Goal: Task Accomplishment & Management: Use online tool/utility

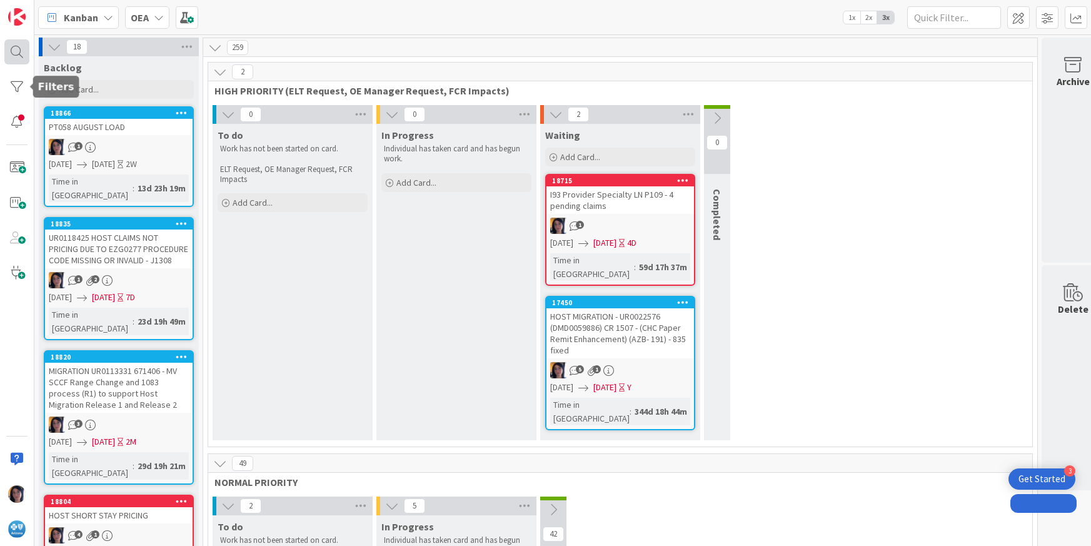
click at [14, 51] on div at bounding box center [16, 51] width 25 height 25
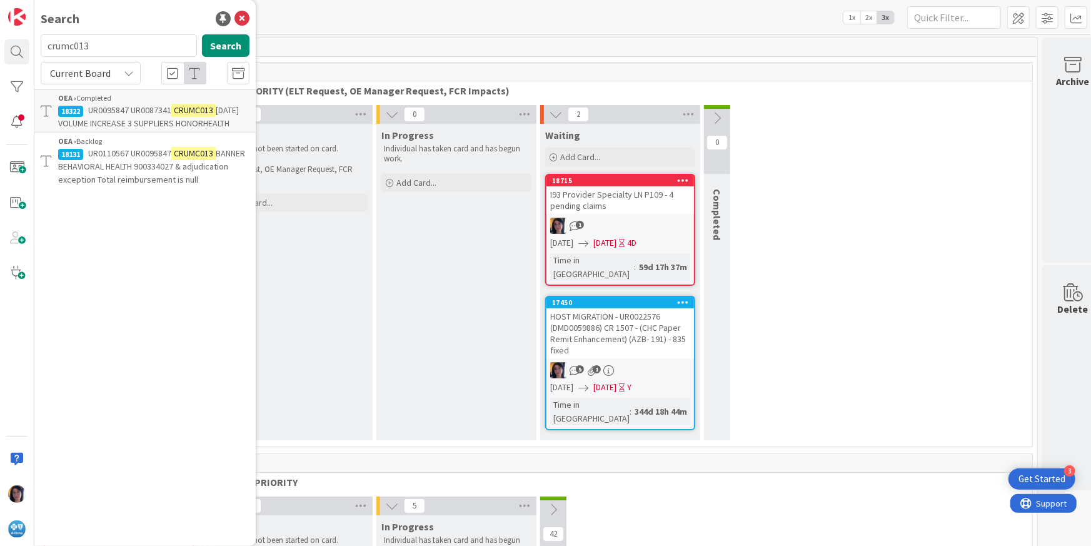
drag, startPoint x: 94, startPoint y: 47, endPoint x: 36, endPoint y: 39, distance: 58.0
click at [36, 39] on div "crumc013 Search" at bounding box center [145, 47] width 224 height 27
type input "PT058"
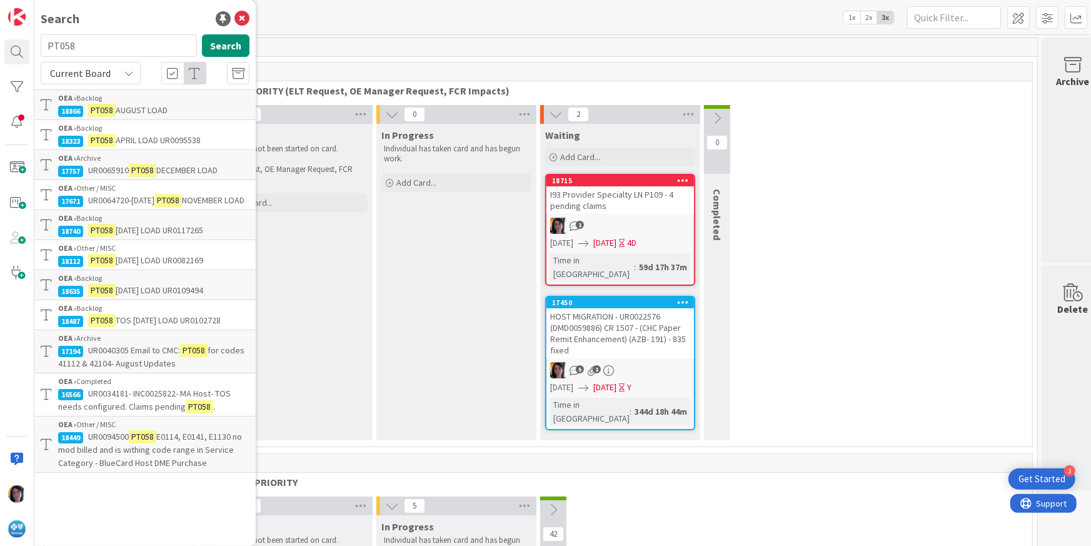
click at [127, 296] on span "[DATE] LOAD UR0109494" at bounding box center [159, 289] width 87 height 11
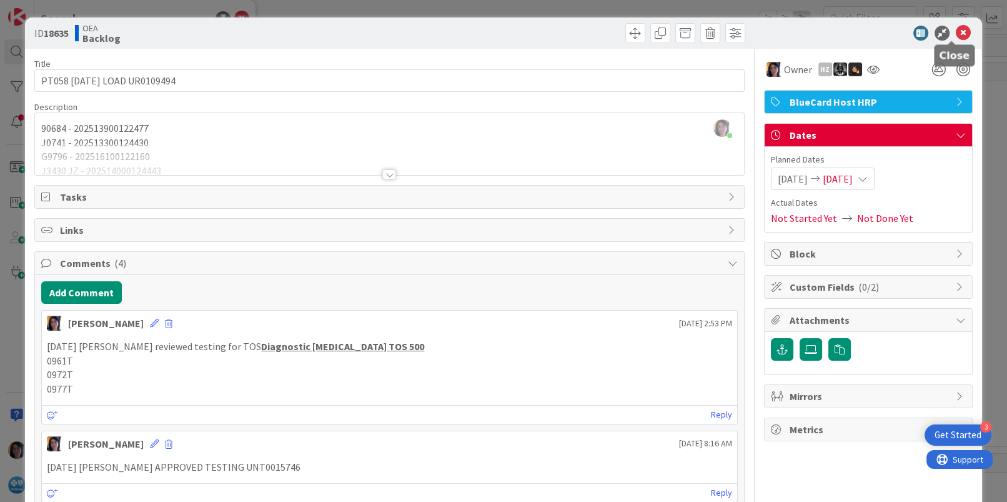
click at [956, 32] on icon at bounding box center [963, 33] width 15 height 15
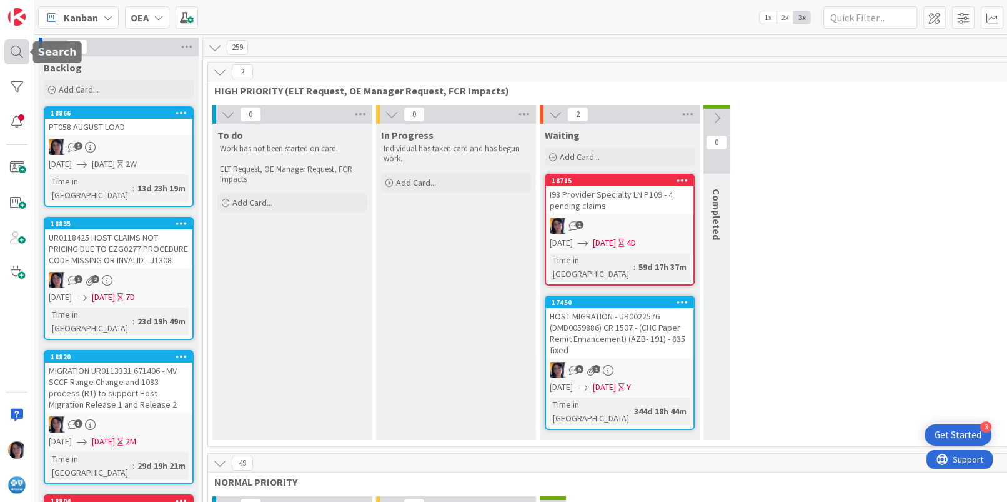
click at [26, 46] on div at bounding box center [16, 51] width 25 height 25
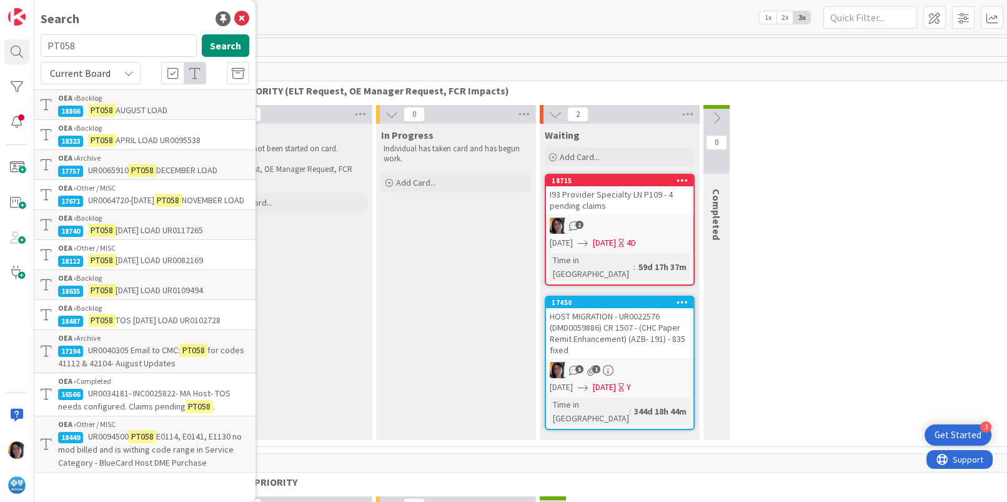
click at [137, 224] on div "OEA › Backlog" at bounding box center [153, 217] width 191 height 11
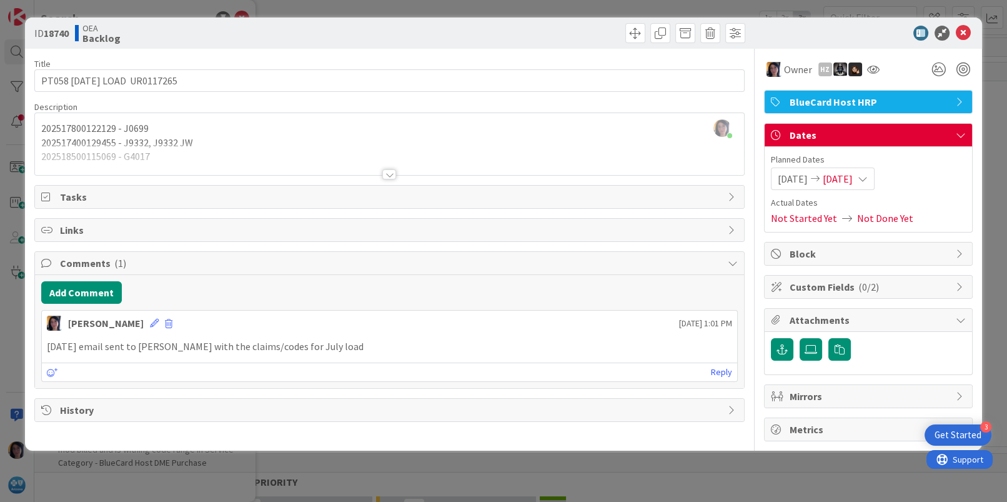
click at [292, 116] on div "[PERSON_NAME] joined 8 m ago 202517800122129 - J0699 202517400129455 - J9332, J…" at bounding box center [389, 144] width 709 height 62
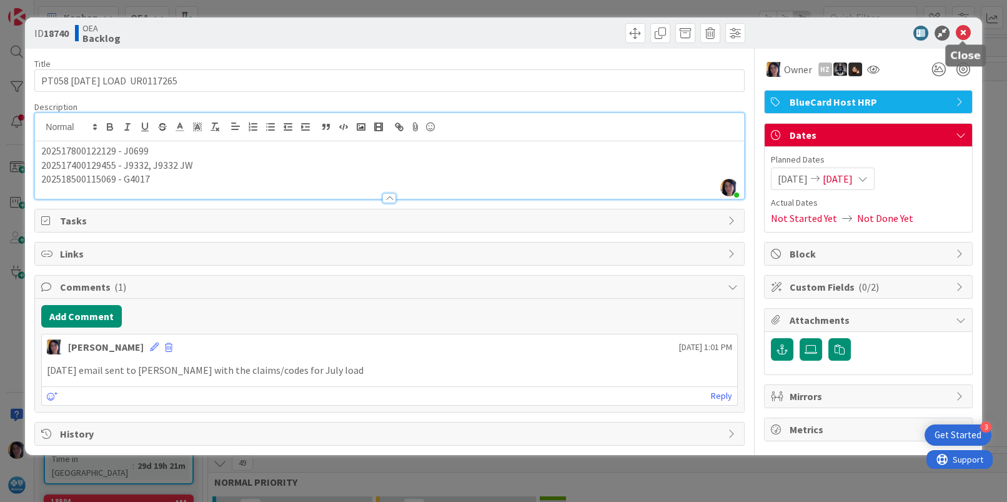
click at [963, 30] on icon at bounding box center [963, 33] width 15 height 15
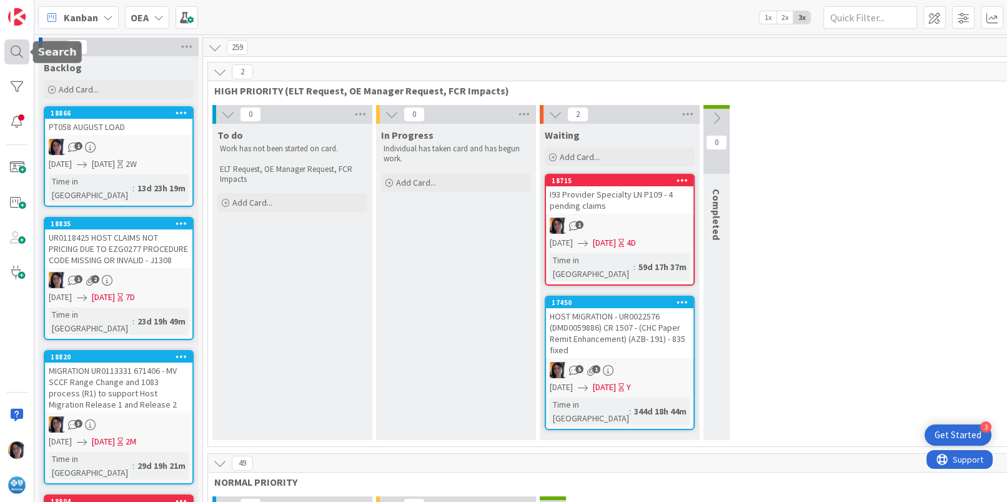
click at [21, 55] on div at bounding box center [16, 51] width 25 height 25
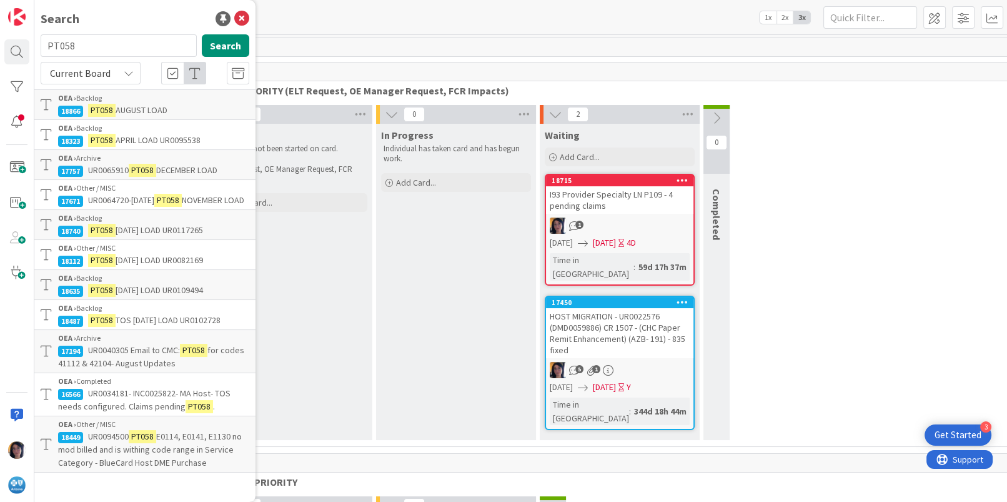
click at [98, 327] on mark "PT058" at bounding box center [101, 320] width 27 height 13
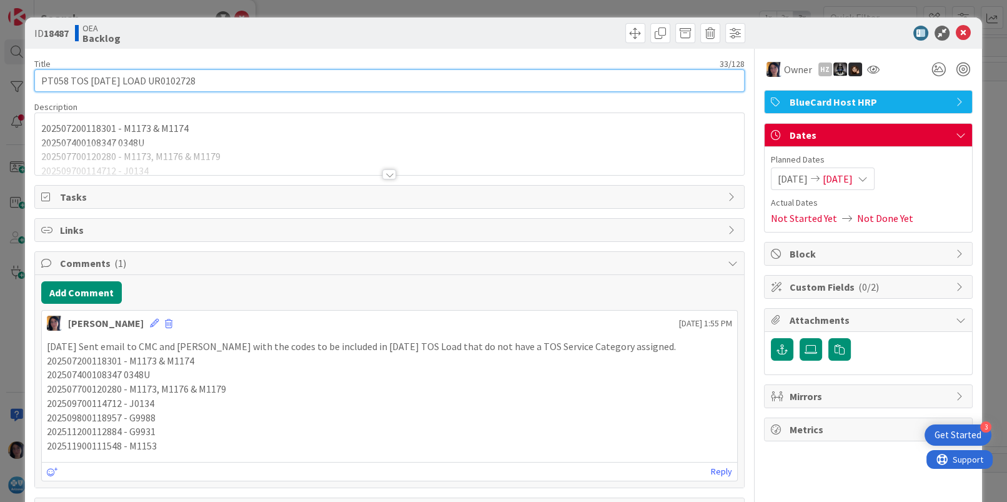
click at [174, 81] on input "PT058 TOS [DATE] LOAD UR0102728" at bounding box center [389, 80] width 710 height 22
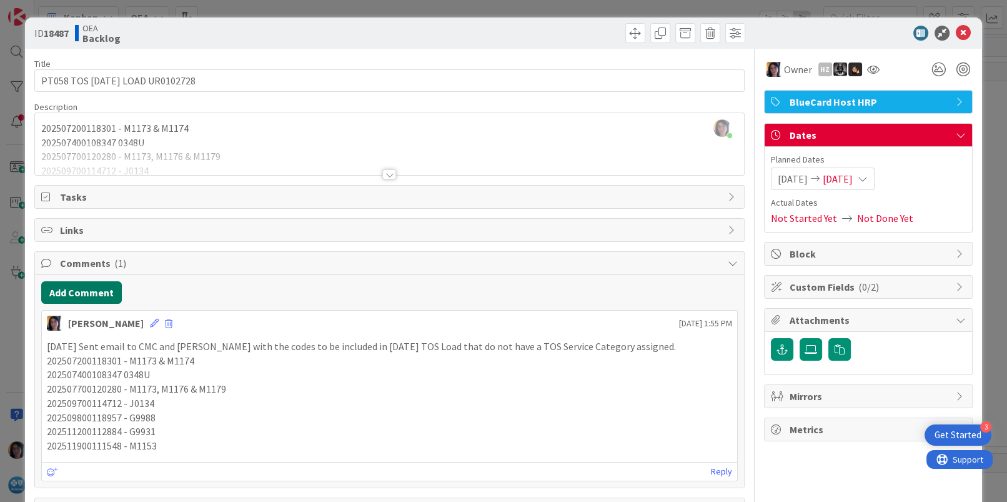
click at [87, 296] on button "Add Comment" at bounding box center [81, 292] width 81 height 22
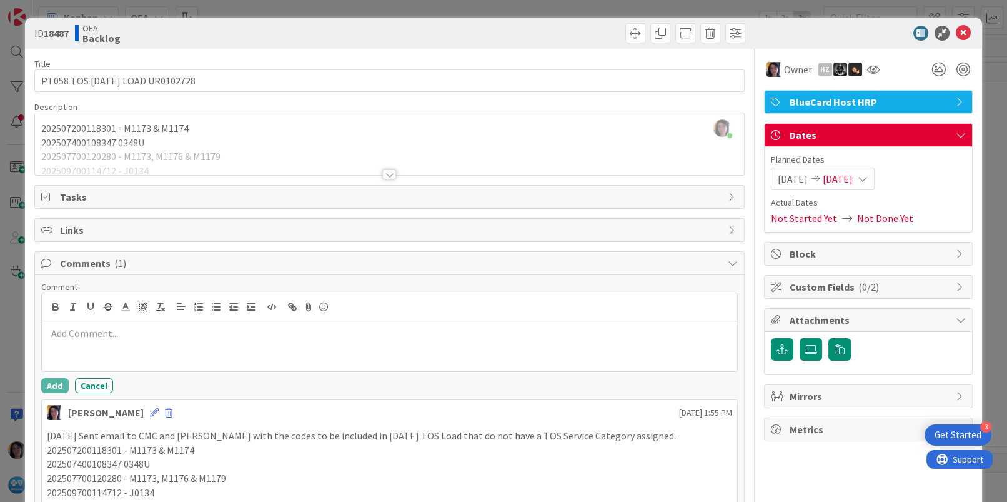
click at [82, 336] on p at bounding box center [389, 333] width 685 height 14
click at [50, 386] on button "Add" at bounding box center [54, 385] width 27 height 15
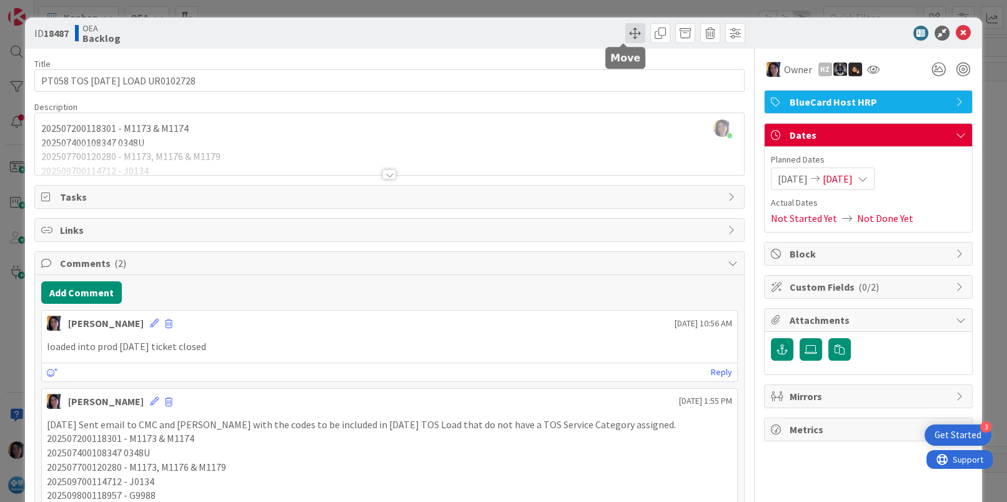
click at [626, 34] on span at bounding box center [636, 33] width 20 height 20
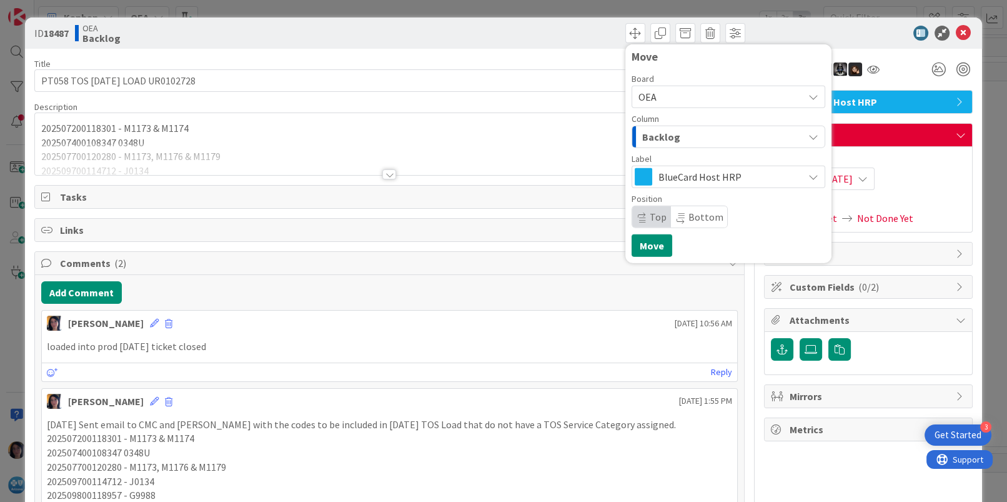
click at [648, 137] on span "Backlog" at bounding box center [661, 137] width 38 height 16
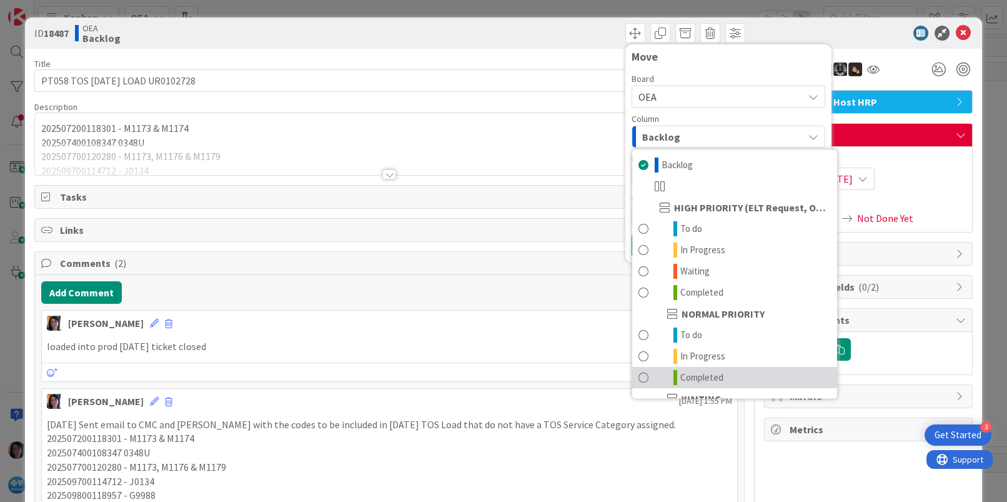
click at [691, 376] on span "Completed" at bounding box center [702, 377] width 43 height 15
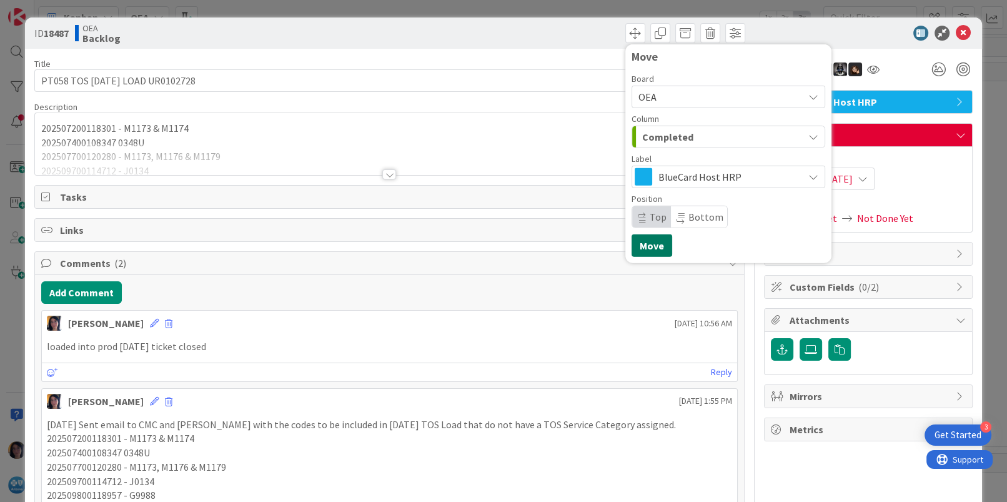
click at [637, 242] on button "Move" at bounding box center [652, 245] width 41 height 22
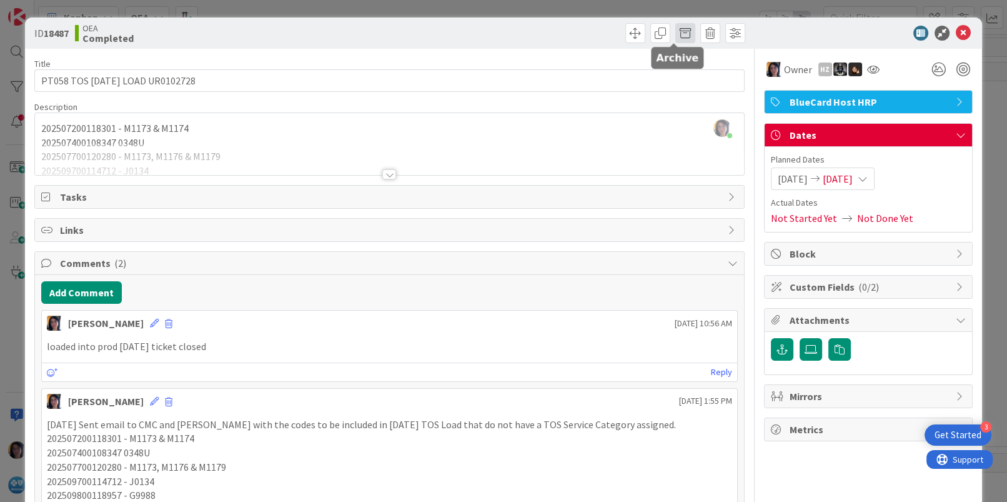
click at [676, 30] on span at bounding box center [686, 33] width 20 height 20
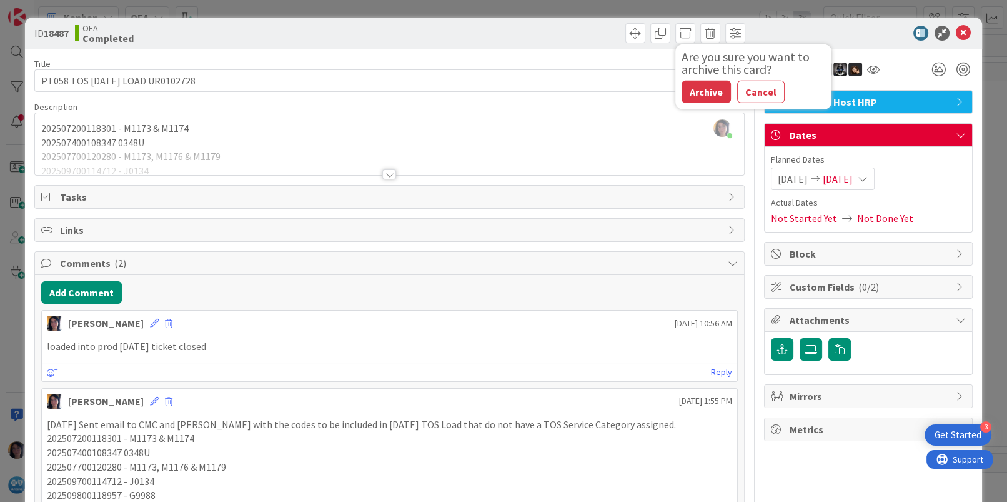
drag, startPoint x: 690, startPoint y: 84, endPoint x: 708, endPoint y: 89, distance: 18.6
click at [691, 84] on button "Archive" at bounding box center [706, 92] width 49 height 22
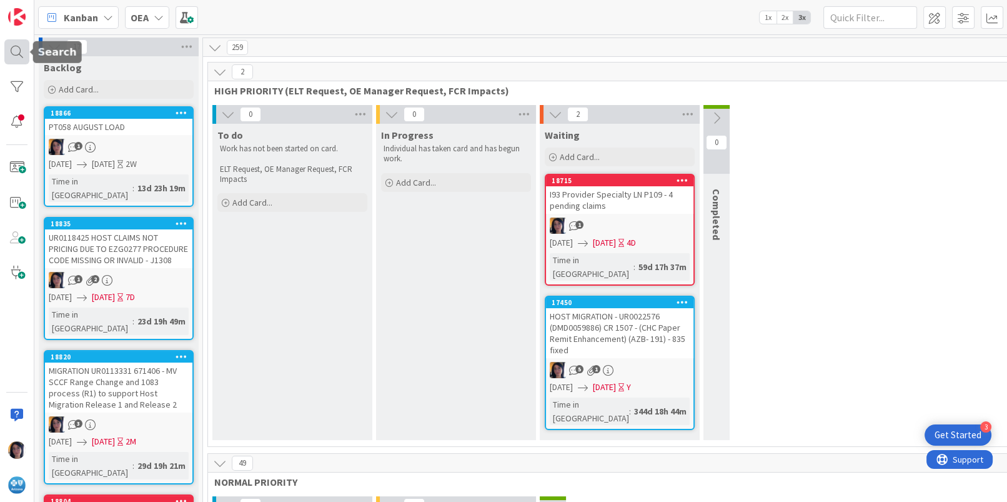
click at [16, 58] on div at bounding box center [16, 51] width 25 height 25
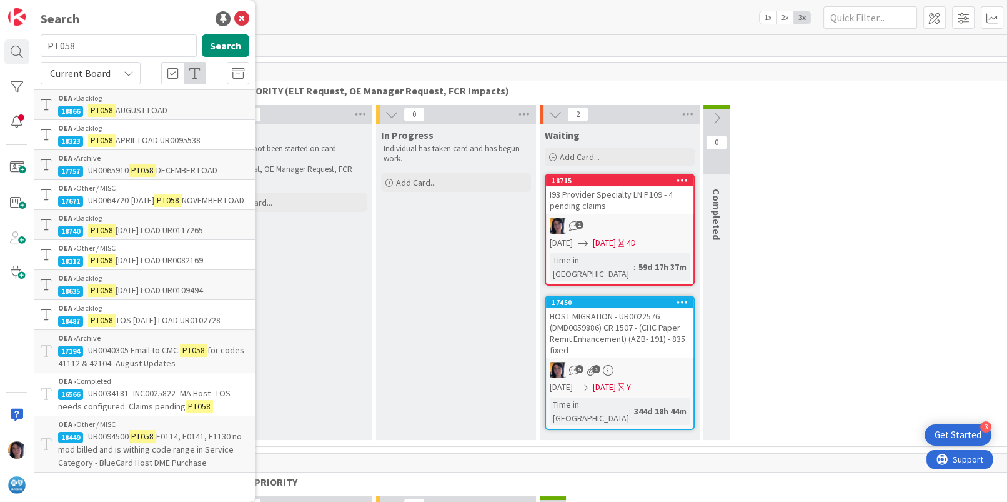
click at [97, 327] on mark "PT058" at bounding box center [101, 320] width 27 height 13
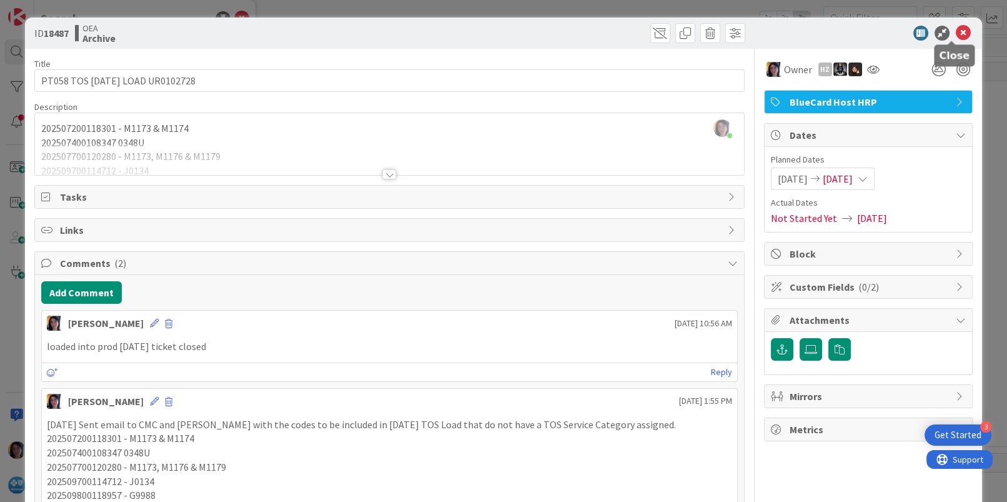
click at [956, 27] on icon at bounding box center [963, 33] width 15 height 15
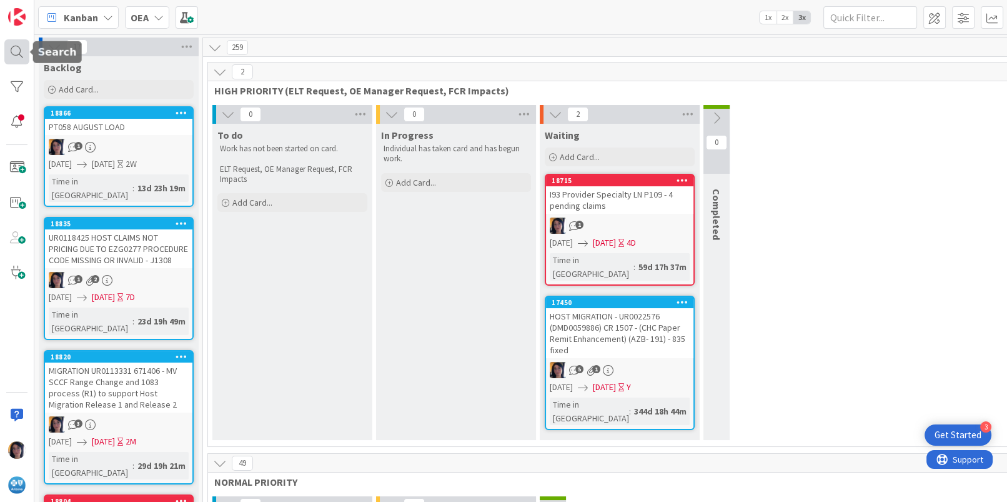
click at [13, 52] on div at bounding box center [16, 51] width 25 height 25
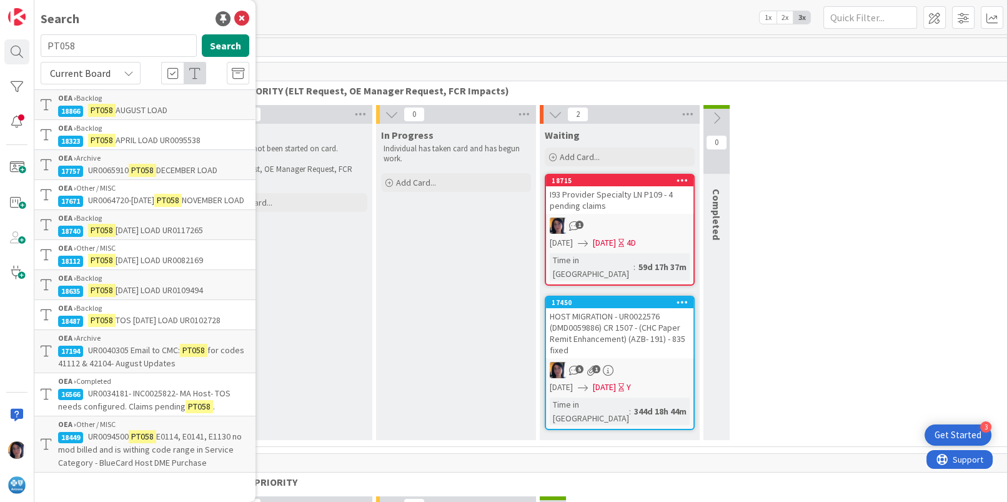
click at [128, 266] on span "[DATE] LOAD UR0082169" at bounding box center [159, 259] width 87 height 11
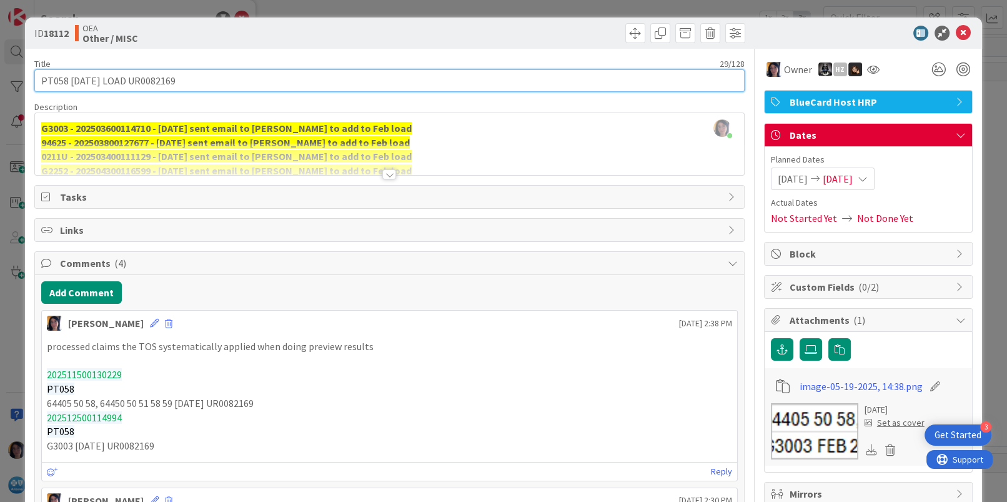
click at [161, 79] on input "PT058 [DATE] LOAD UR0082169" at bounding box center [389, 80] width 710 height 22
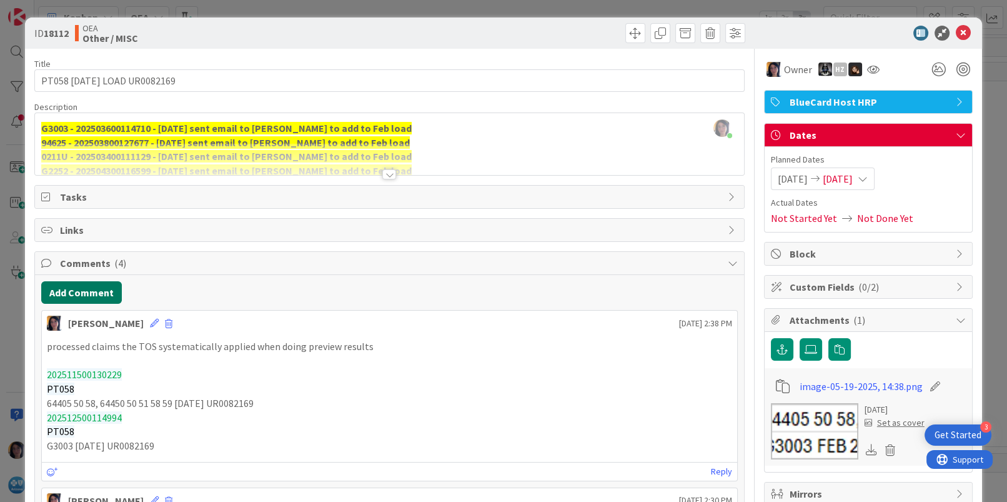
click at [81, 294] on button "Add Comment" at bounding box center [81, 292] width 81 height 22
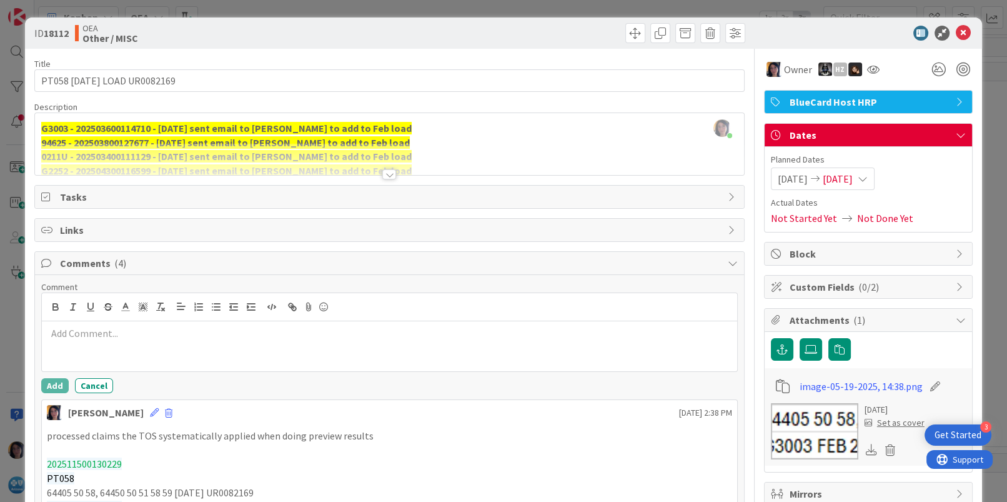
click at [97, 334] on p at bounding box center [389, 333] width 685 height 14
click at [49, 383] on button "Add" at bounding box center [54, 385] width 27 height 15
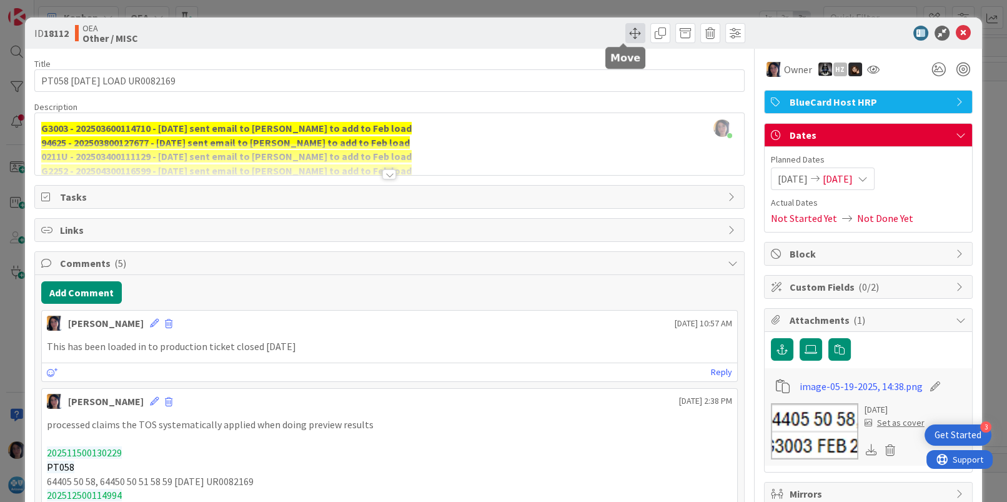
drag, startPoint x: 623, startPoint y: 32, endPoint x: 632, endPoint y: 57, distance: 26.7
click at [626, 32] on span at bounding box center [636, 33] width 20 height 20
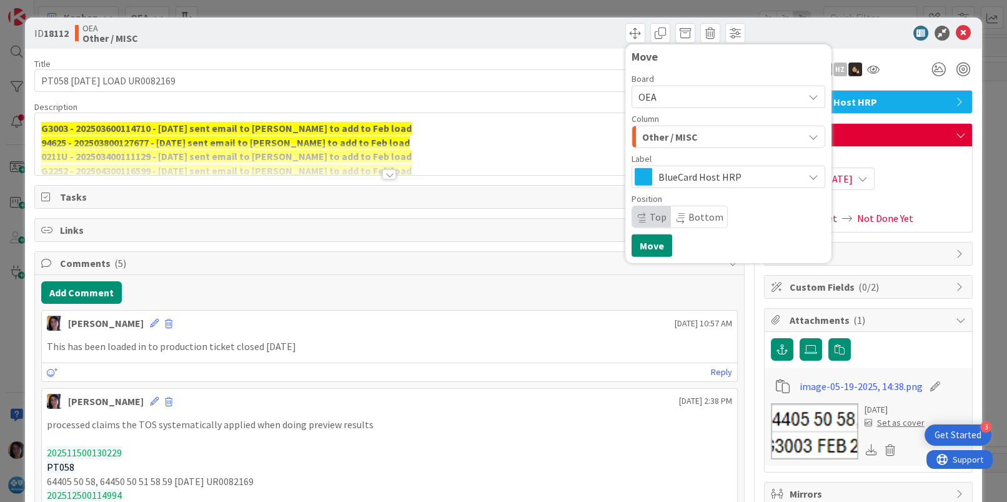
click at [655, 139] on span "Other / MISC" at bounding box center [670, 137] width 56 height 16
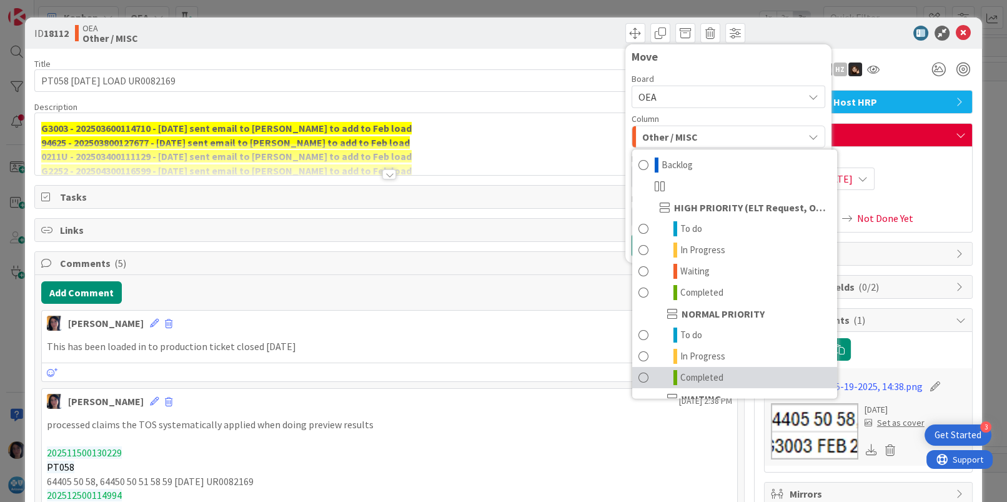
click at [684, 373] on span "Completed" at bounding box center [702, 377] width 43 height 15
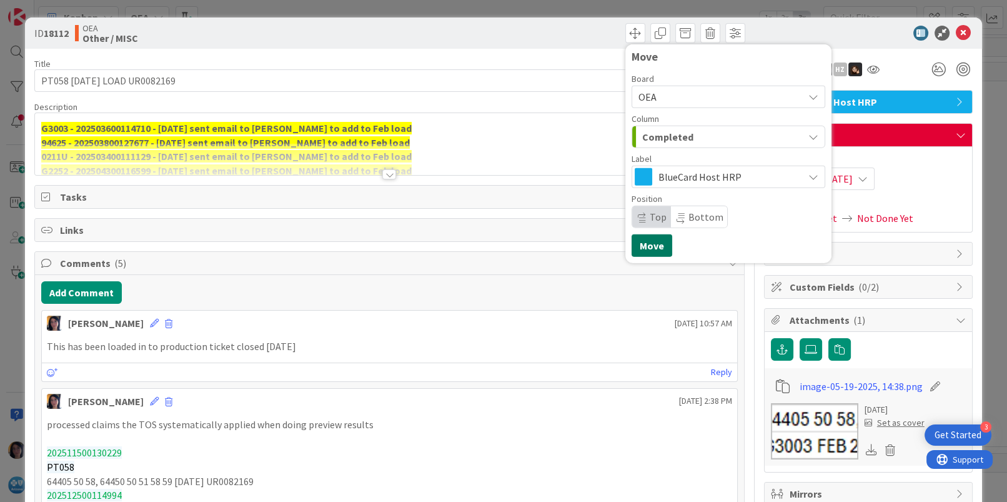
click at [641, 247] on button "Move" at bounding box center [652, 245] width 41 height 22
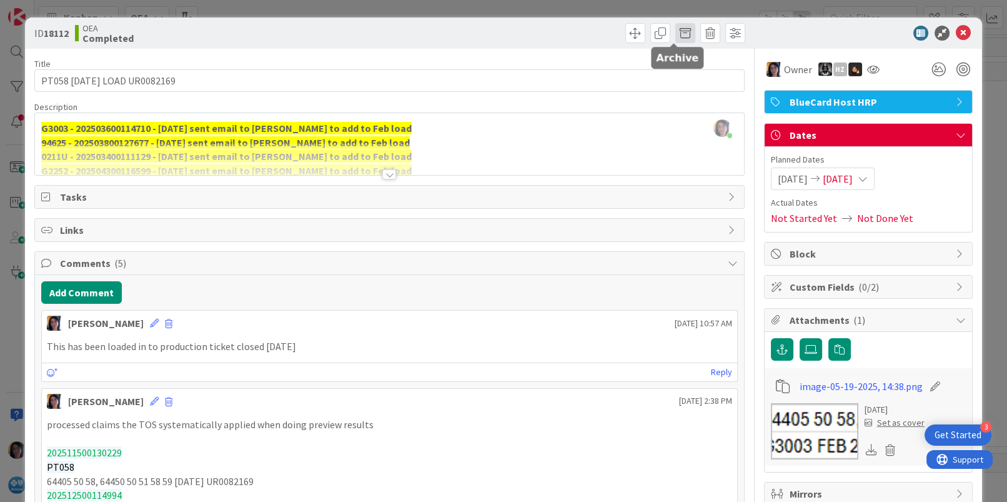
click at [676, 29] on span at bounding box center [686, 33] width 20 height 20
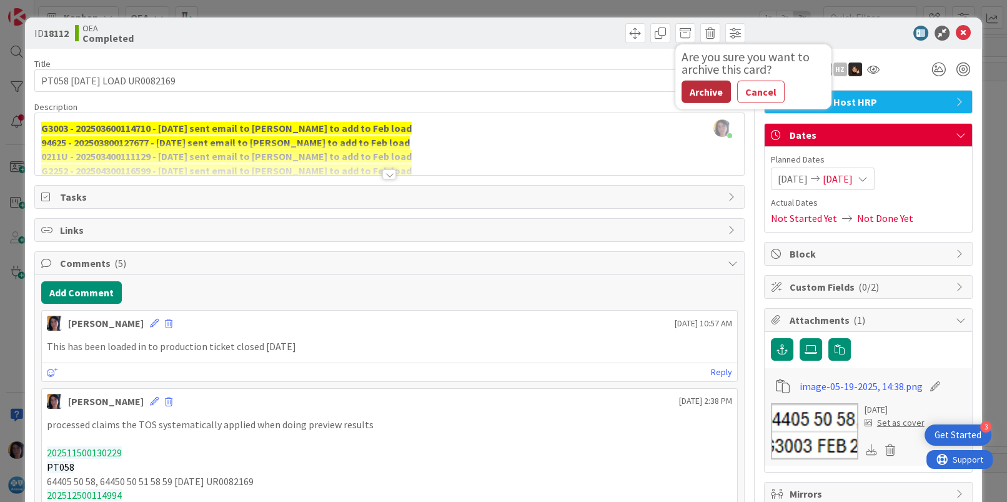
click at [693, 97] on button "Archive" at bounding box center [706, 92] width 49 height 22
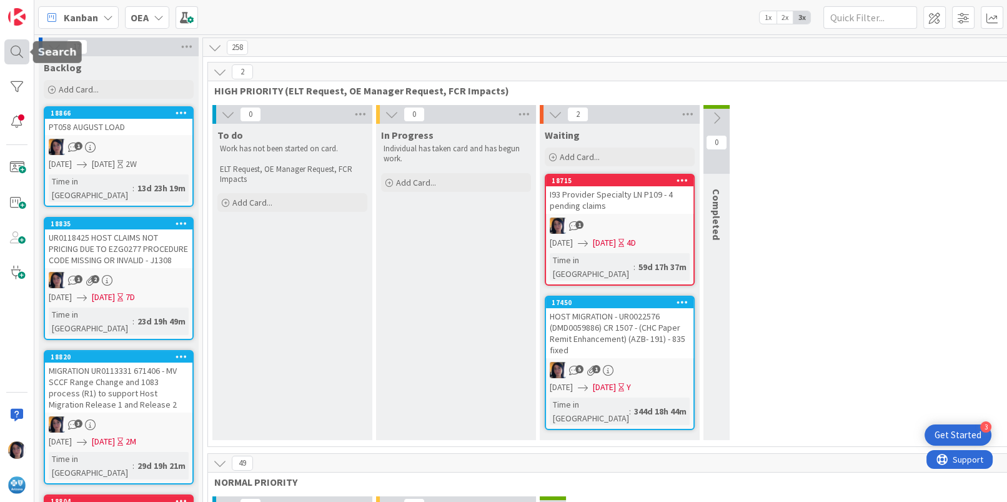
click at [14, 42] on div at bounding box center [16, 51] width 25 height 25
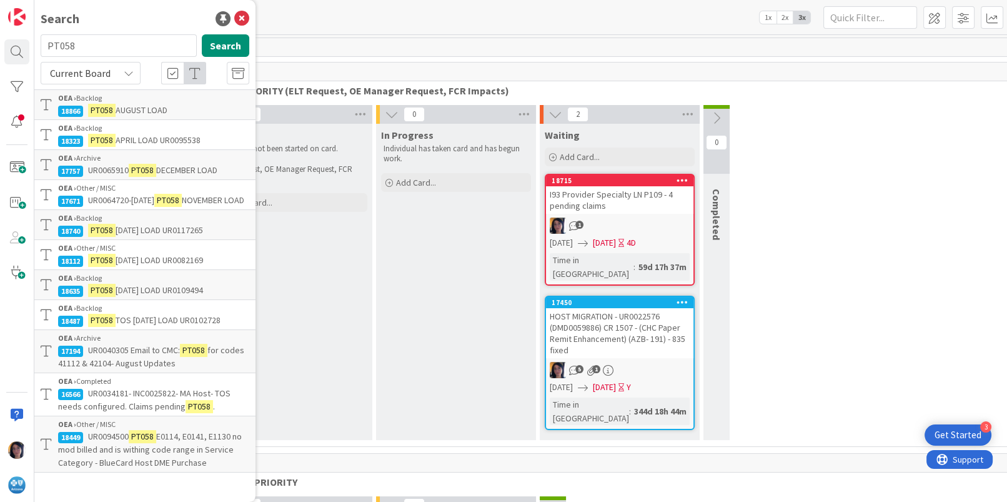
click at [137, 197] on span "UR0064720-[DATE]" at bounding box center [121, 199] width 66 height 11
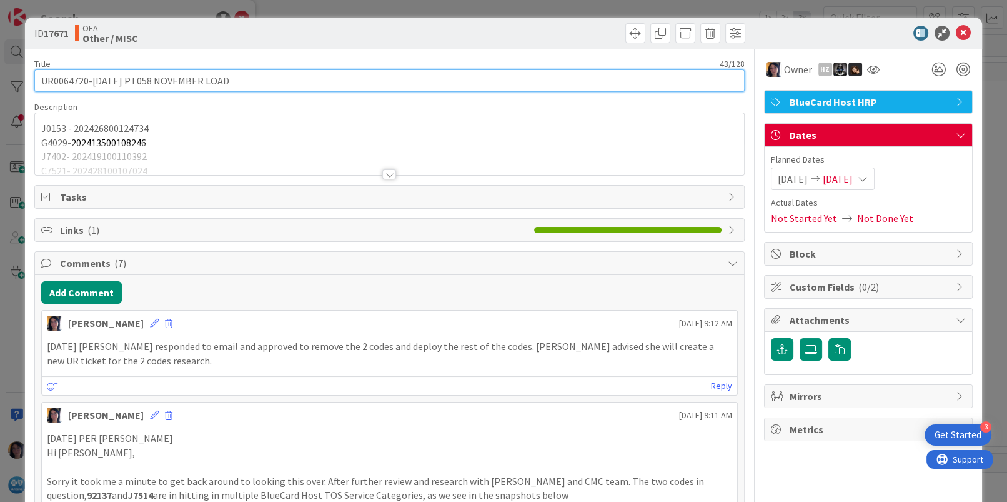
click at [61, 81] on input "UR0064720-[DATE] PT058 NOVEMBER LOAD" at bounding box center [389, 80] width 710 height 22
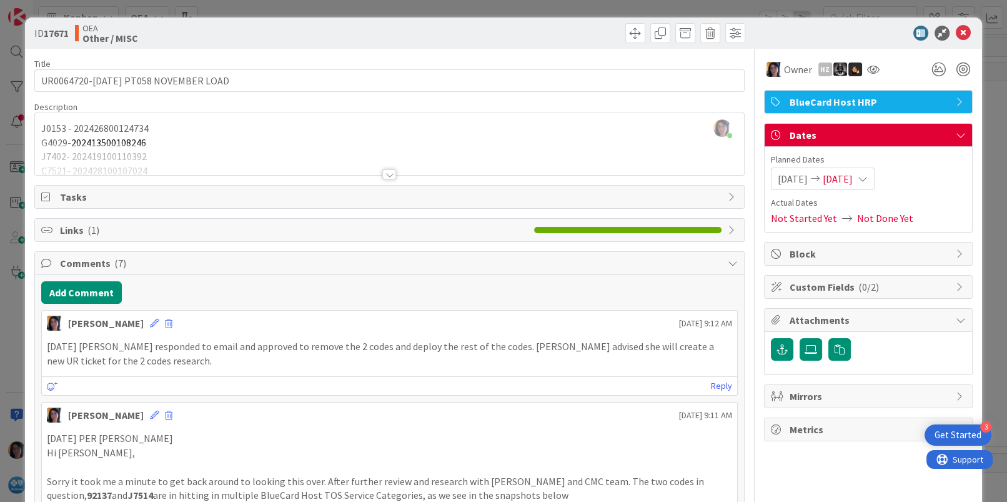
click at [76, 292] on button "Add Comment" at bounding box center [81, 292] width 81 height 22
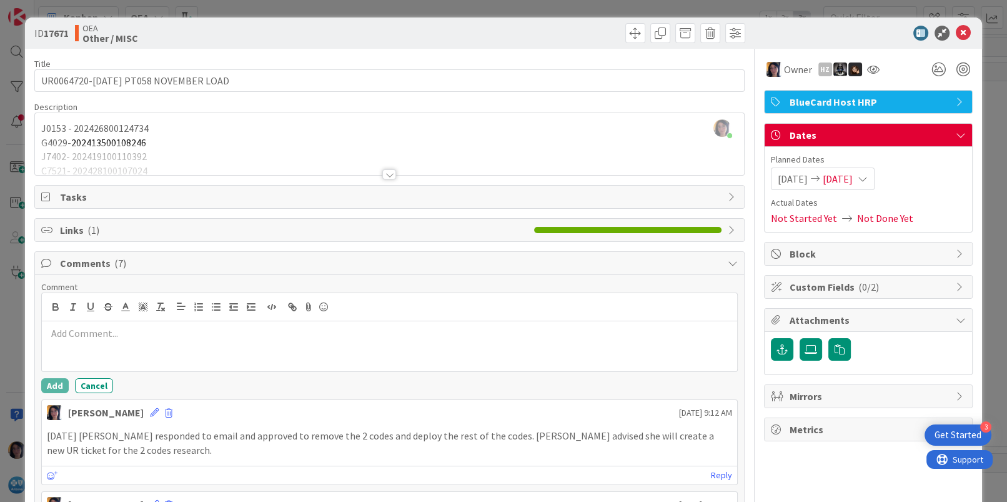
click at [101, 341] on div at bounding box center [389, 346] width 695 height 50
click at [51, 388] on button "Add" at bounding box center [54, 385] width 27 height 15
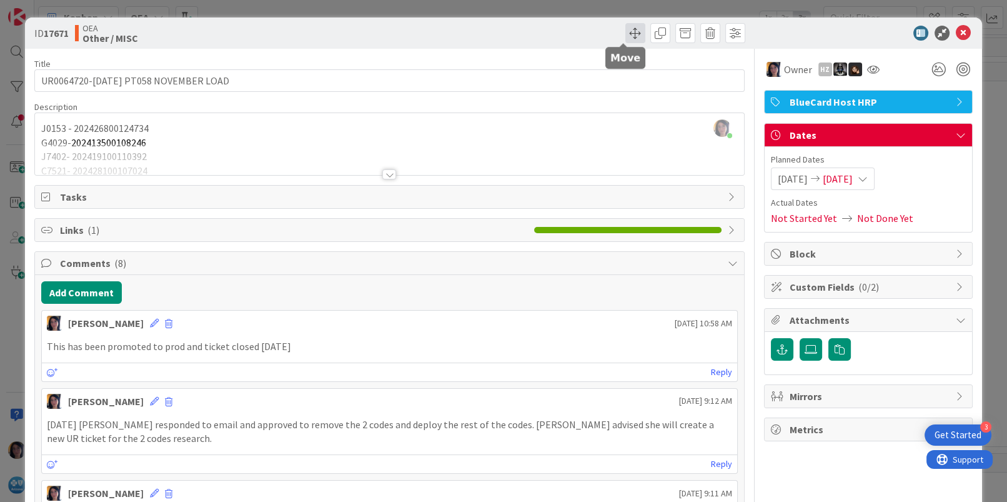
click at [626, 29] on span at bounding box center [636, 33] width 20 height 20
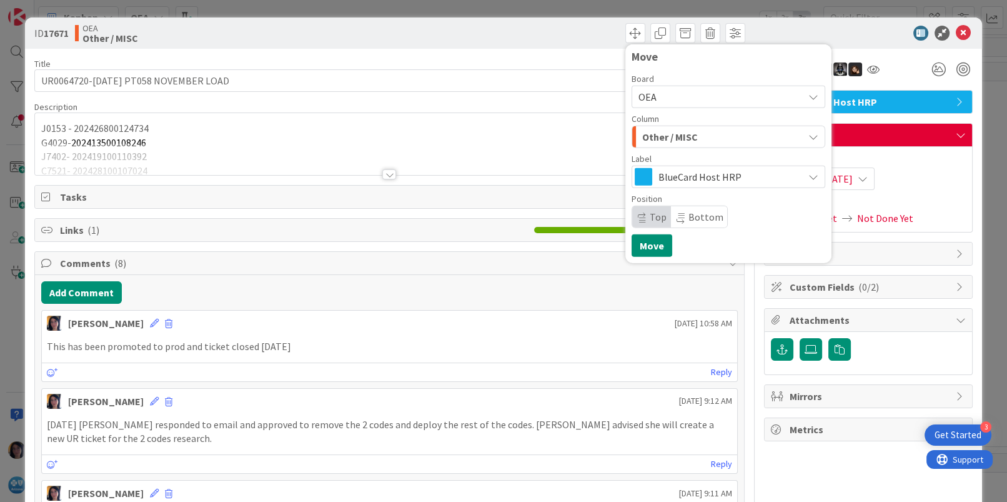
click at [648, 133] on span "Other / MISC" at bounding box center [670, 137] width 56 height 16
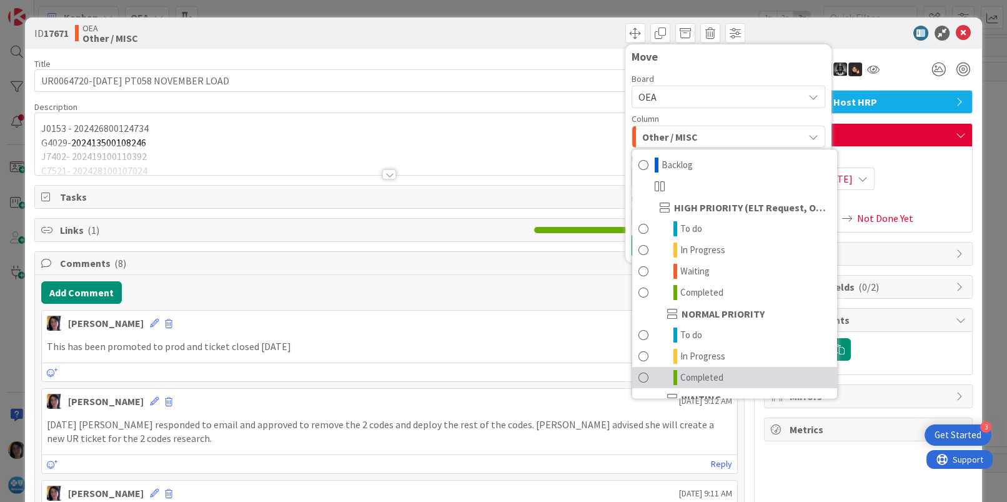
click at [688, 371] on span "Completed" at bounding box center [702, 377] width 43 height 15
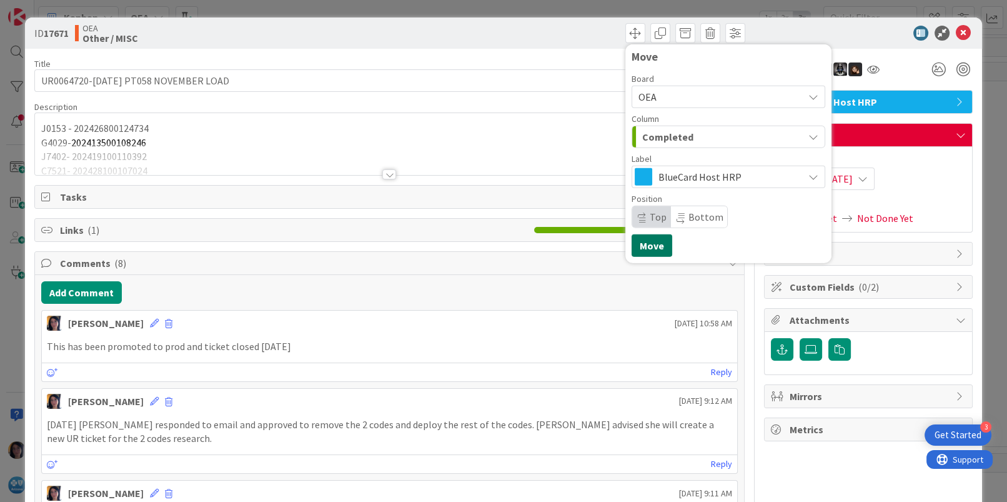
click at [649, 244] on button "Move" at bounding box center [652, 245] width 41 height 22
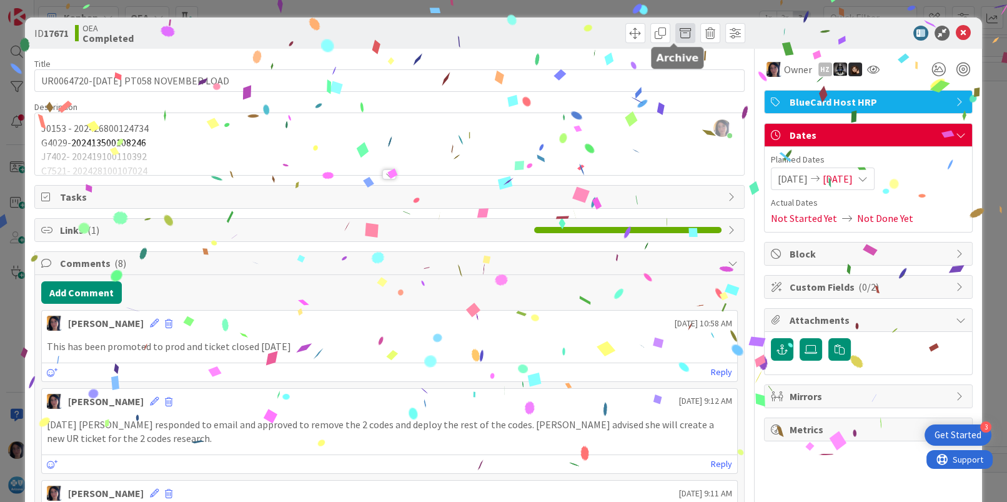
click at [676, 31] on span at bounding box center [686, 33] width 20 height 20
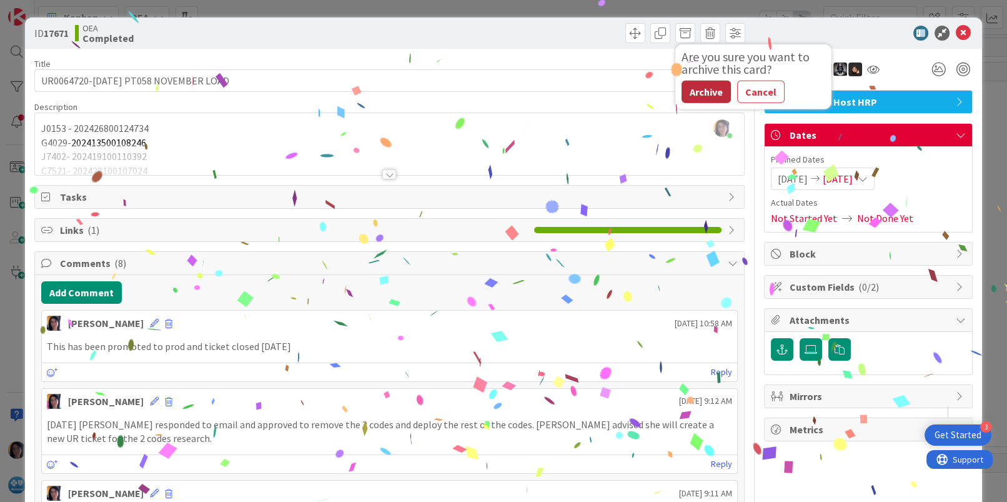
click at [682, 86] on button "Archive" at bounding box center [706, 92] width 49 height 22
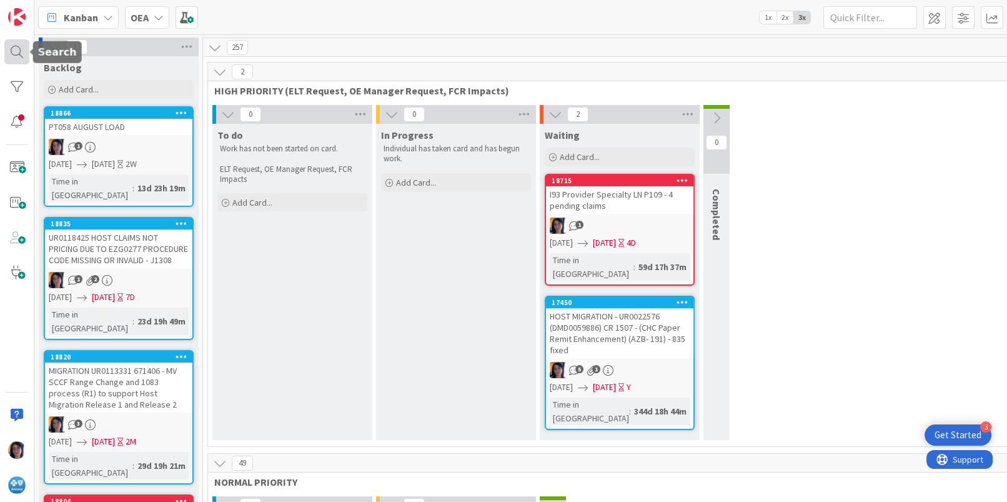
click at [13, 48] on div at bounding box center [16, 51] width 25 height 25
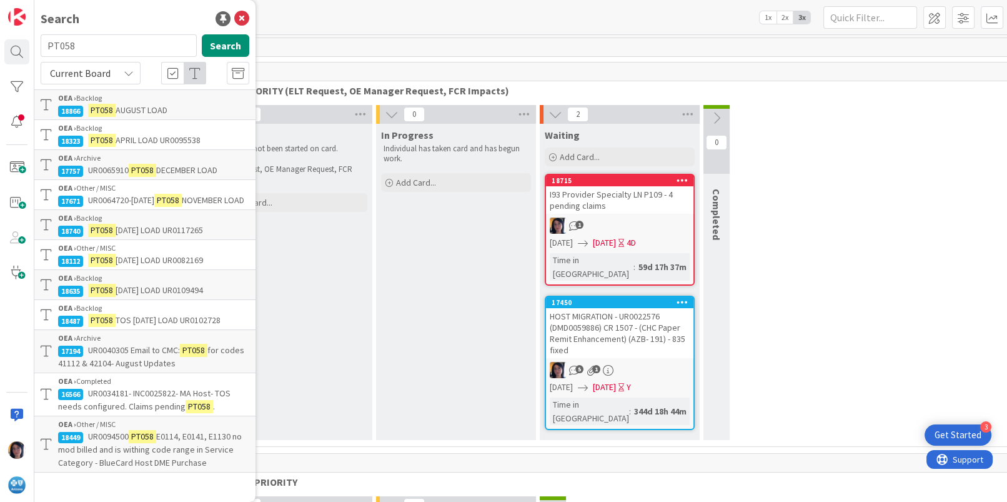
click at [117, 164] on span "UR0065910" at bounding box center [108, 169] width 41 height 11
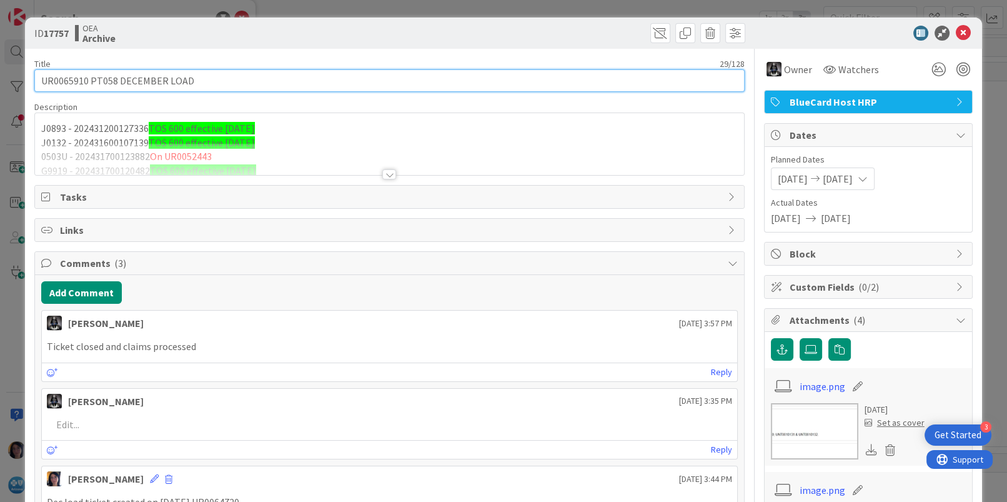
click at [69, 81] on input "UR0065910 PT058 DECEMBER LOAD" at bounding box center [389, 80] width 710 height 22
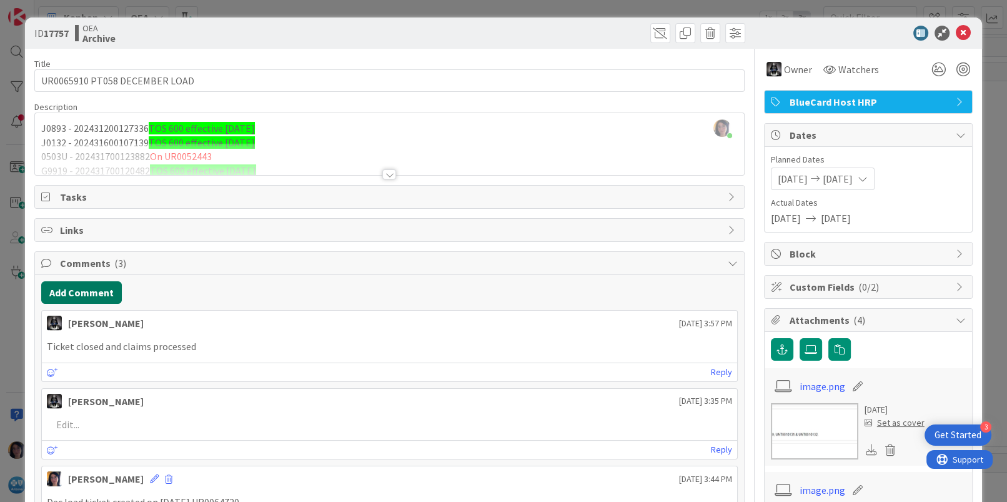
click at [65, 301] on button "Add Comment" at bounding box center [81, 292] width 81 height 22
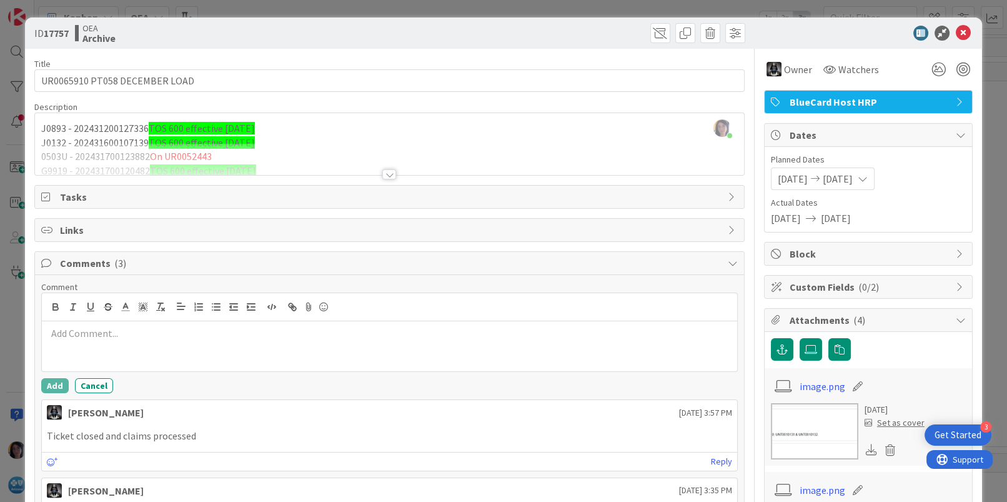
click at [133, 345] on div at bounding box center [389, 346] width 695 height 50
click at [956, 28] on icon at bounding box center [963, 33] width 15 height 15
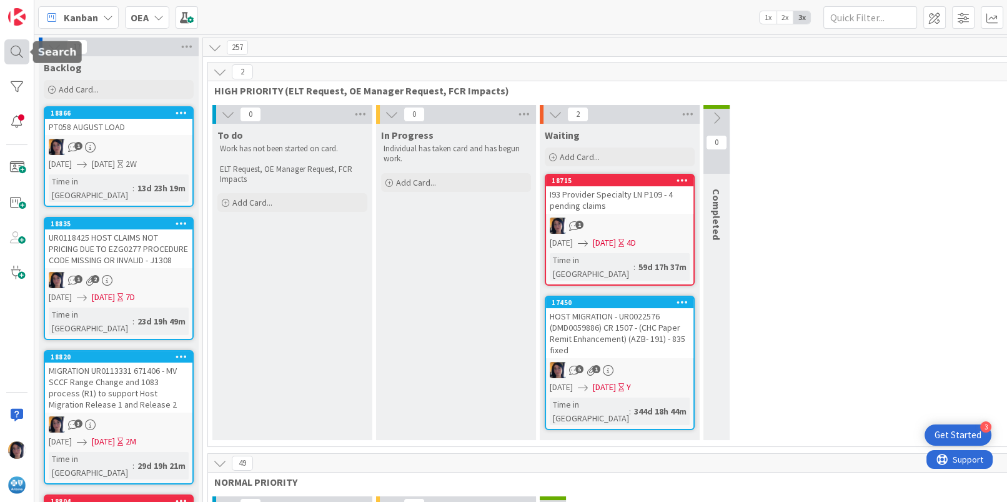
click at [12, 54] on div at bounding box center [16, 51] width 25 height 25
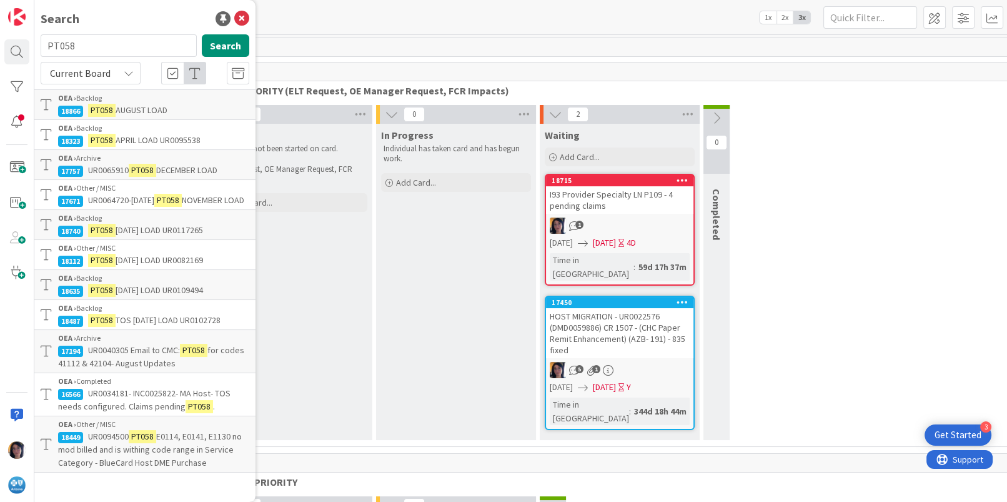
click at [155, 134] on span "APRIL LOAD UR0095538" at bounding box center [158, 139] width 85 height 11
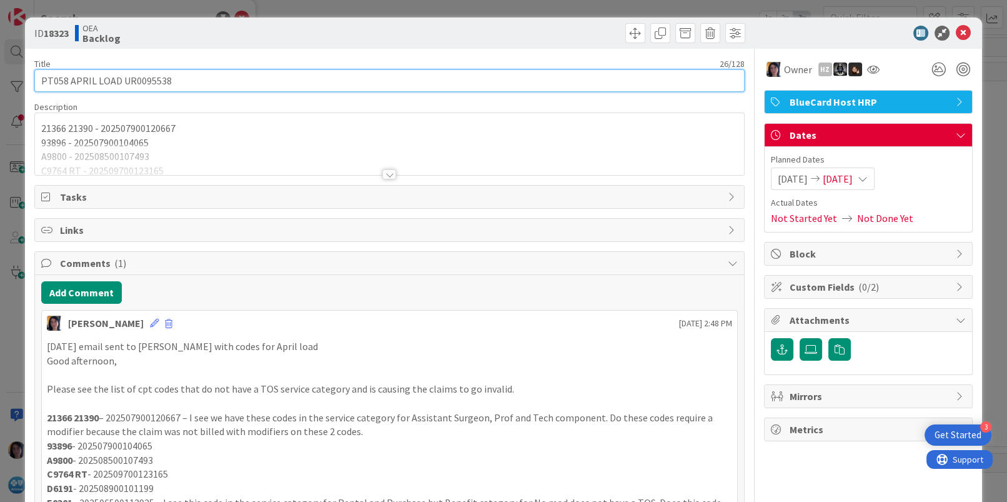
click at [144, 74] on input "PT058 APRIL LOAD UR0095538" at bounding box center [389, 80] width 710 height 22
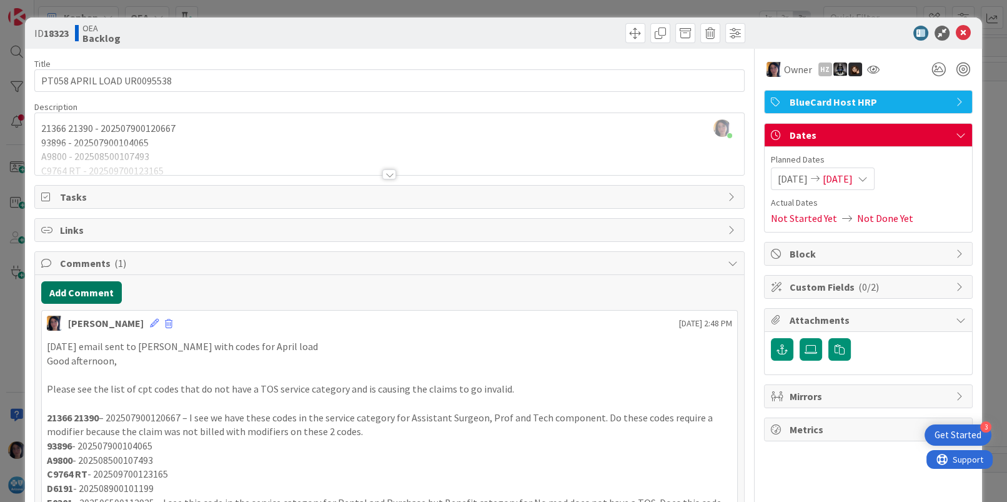
click at [71, 292] on button "Add Comment" at bounding box center [81, 292] width 81 height 22
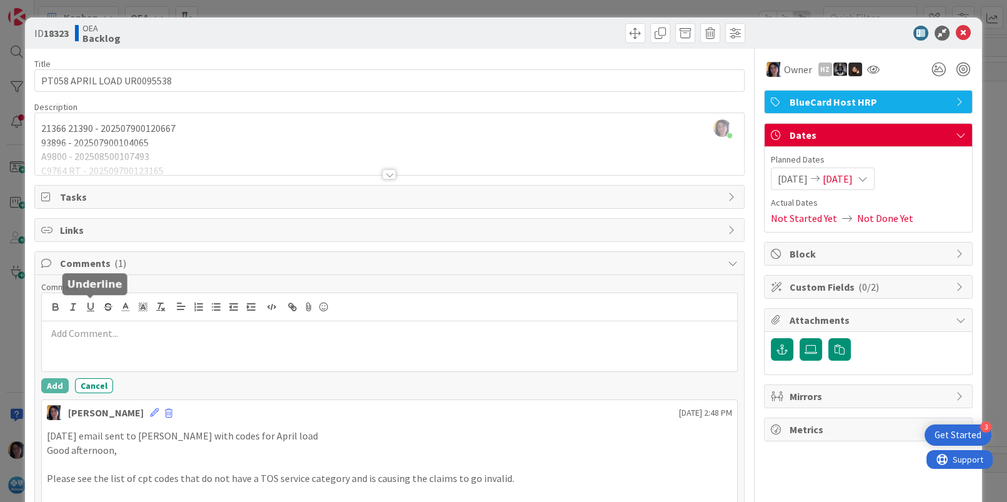
click at [77, 346] on div at bounding box center [389, 346] width 695 height 50
click at [46, 384] on button "Add" at bounding box center [54, 385] width 27 height 15
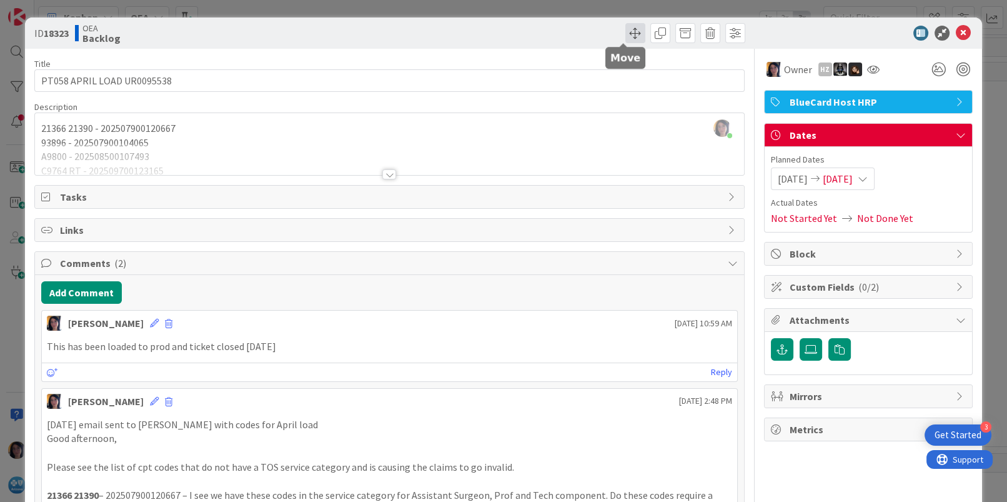
click at [626, 27] on span at bounding box center [636, 33] width 20 height 20
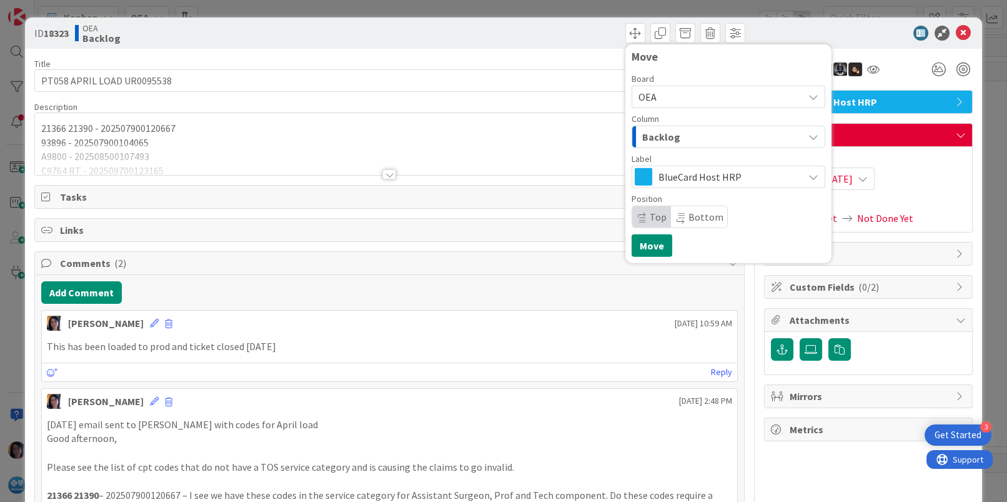
drag, startPoint x: 664, startPoint y: 133, endPoint x: 672, endPoint y: 144, distance: 14.3
click at [664, 133] on span "Backlog" at bounding box center [661, 137] width 38 height 16
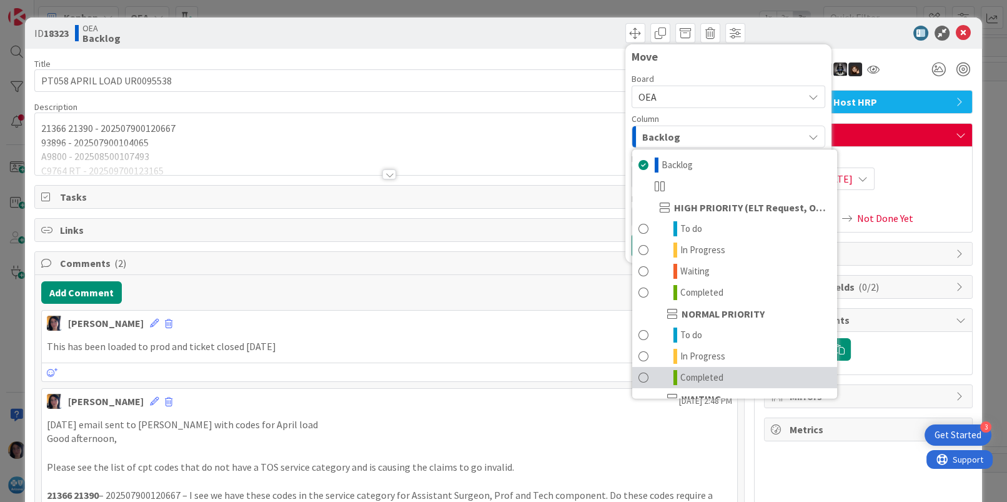
click at [692, 374] on span "Completed" at bounding box center [702, 377] width 43 height 15
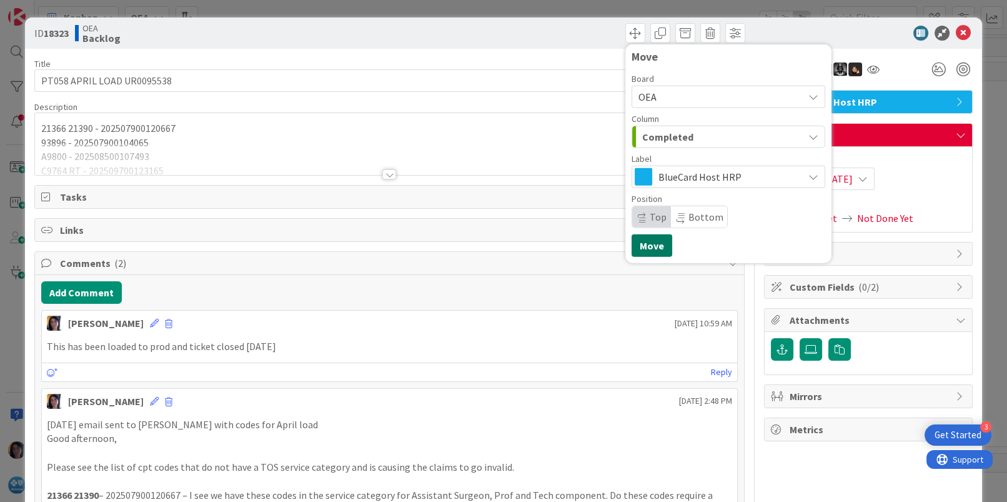
click at [642, 245] on button "Move" at bounding box center [652, 245] width 41 height 22
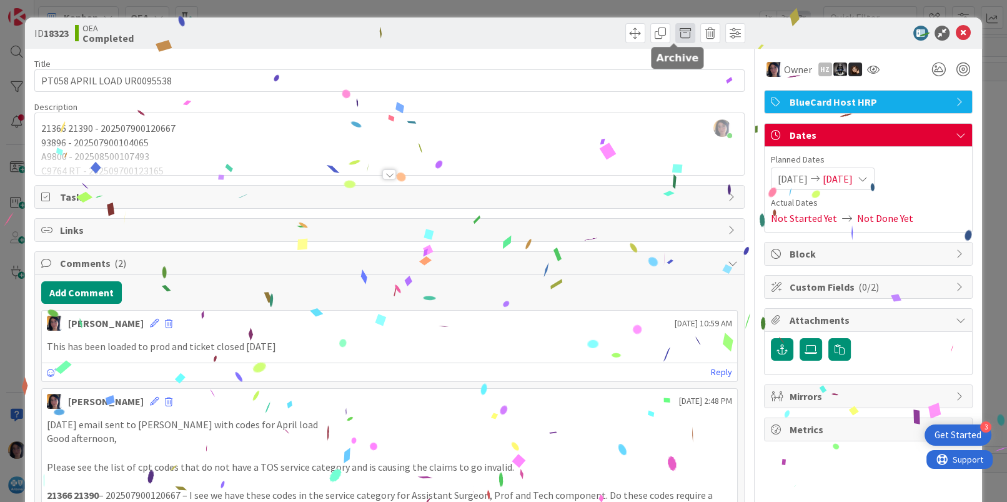
click at [677, 28] on span at bounding box center [686, 33] width 20 height 20
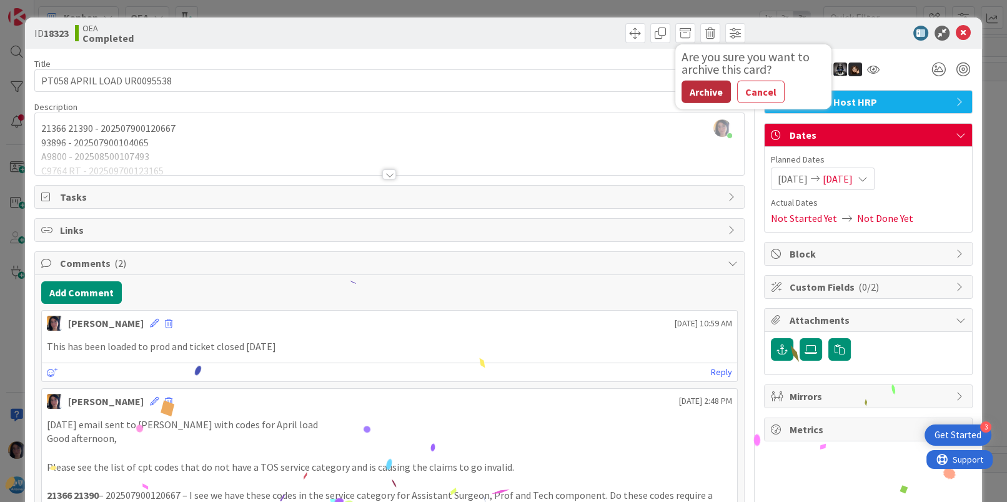
click at [696, 86] on button "Archive" at bounding box center [706, 92] width 49 height 22
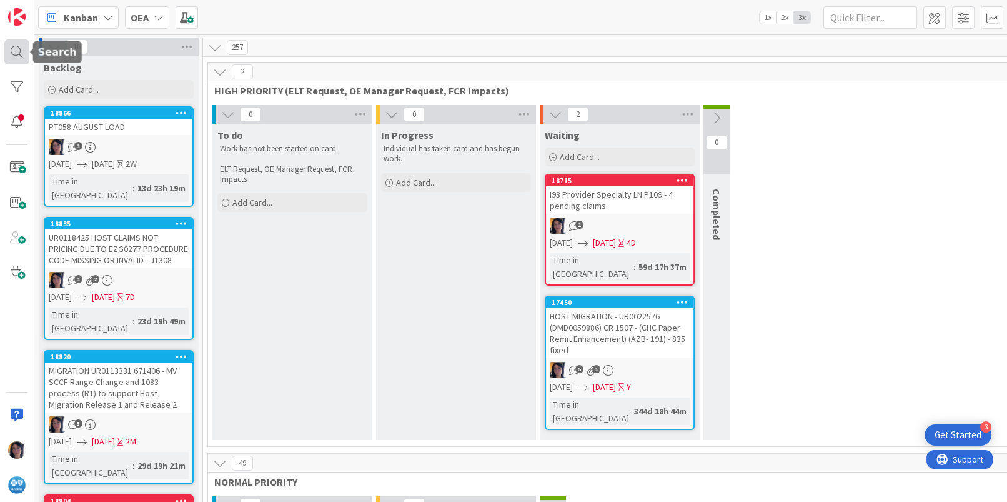
click at [14, 51] on div at bounding box center [16, 51] width 25 height 25
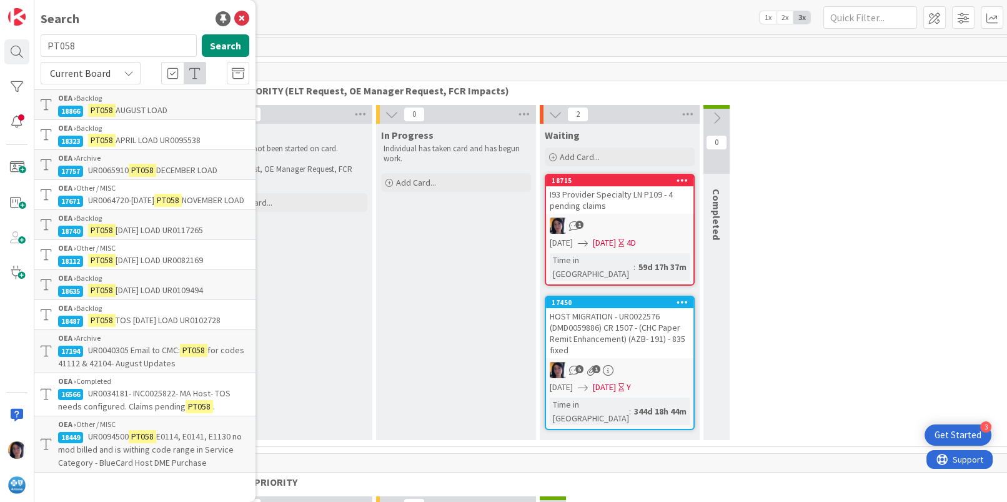
click at [131, 106] on span "AUGUST LOAD" at bounding box center [142, 109] width 52 height 11
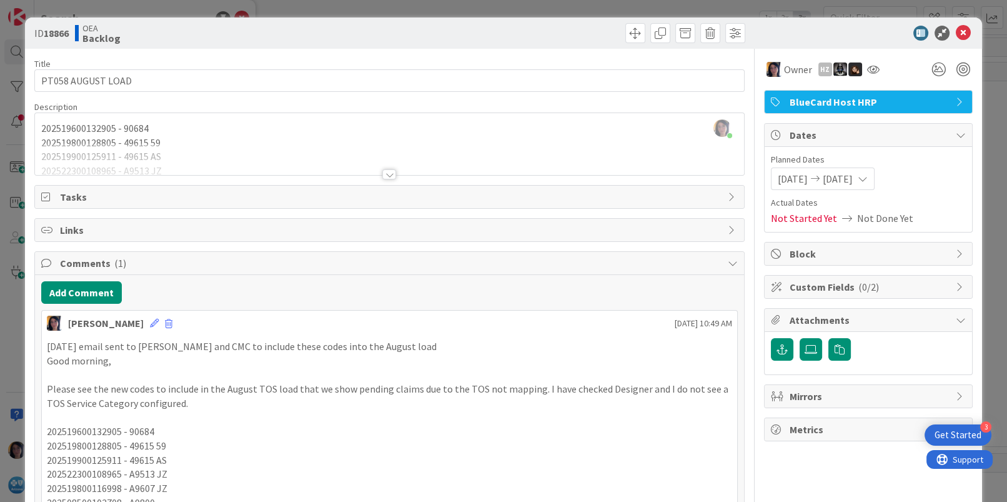
drag, startPoint x: 304, startPoint y: 39, endPoint x: 314, endPoint y: 39, distance: 10.6
click at [304, 39] on div "OEA Backlog" at bounding box center [231, 33] width 312 height 20
